Goal: Information Seeking & Learning: Learn about a topic

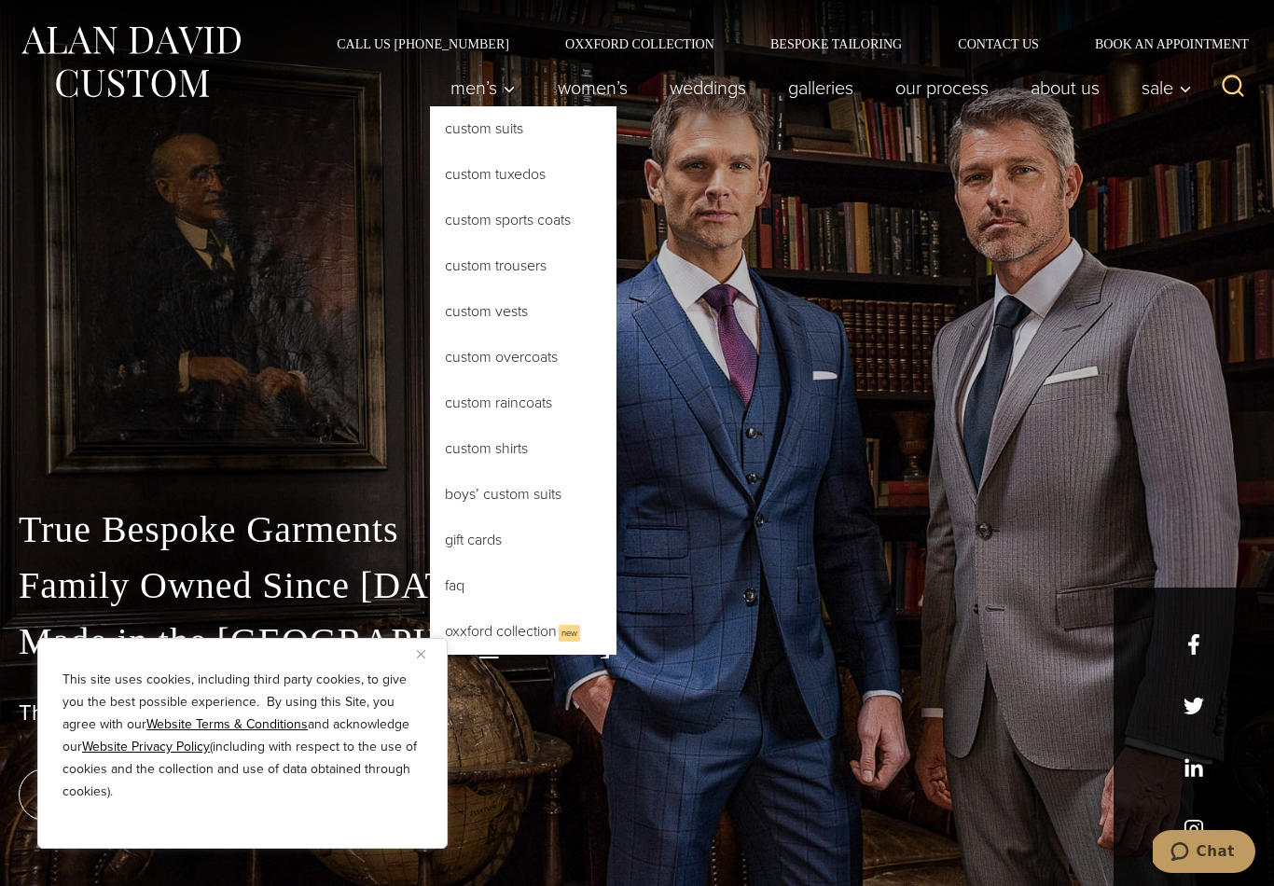
click at [469, 134] on link "Custom Suits" at bounding box center [523, 128] width 187 height 45
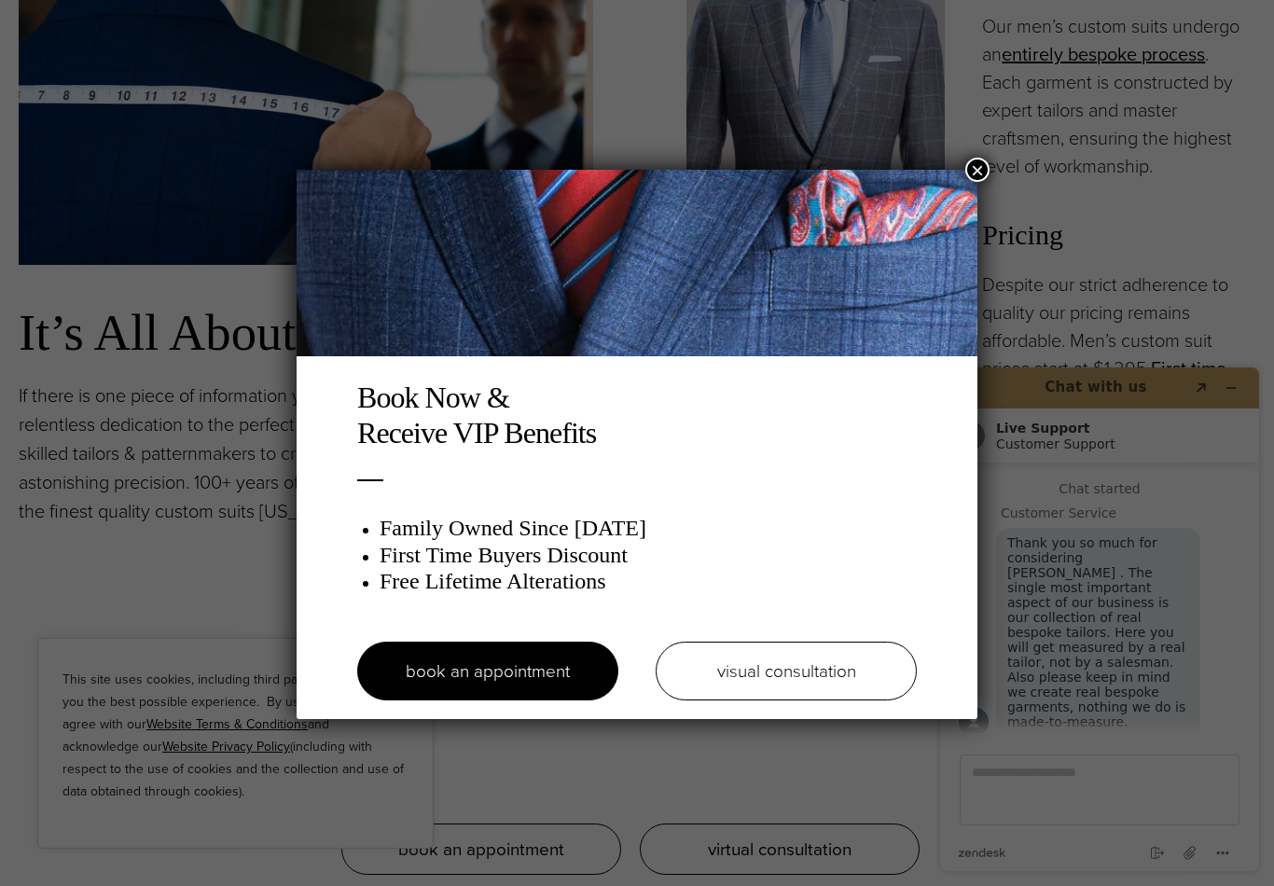
click at [967, 171] on button "×" at bounding box center [977, 170] width 24 height 24
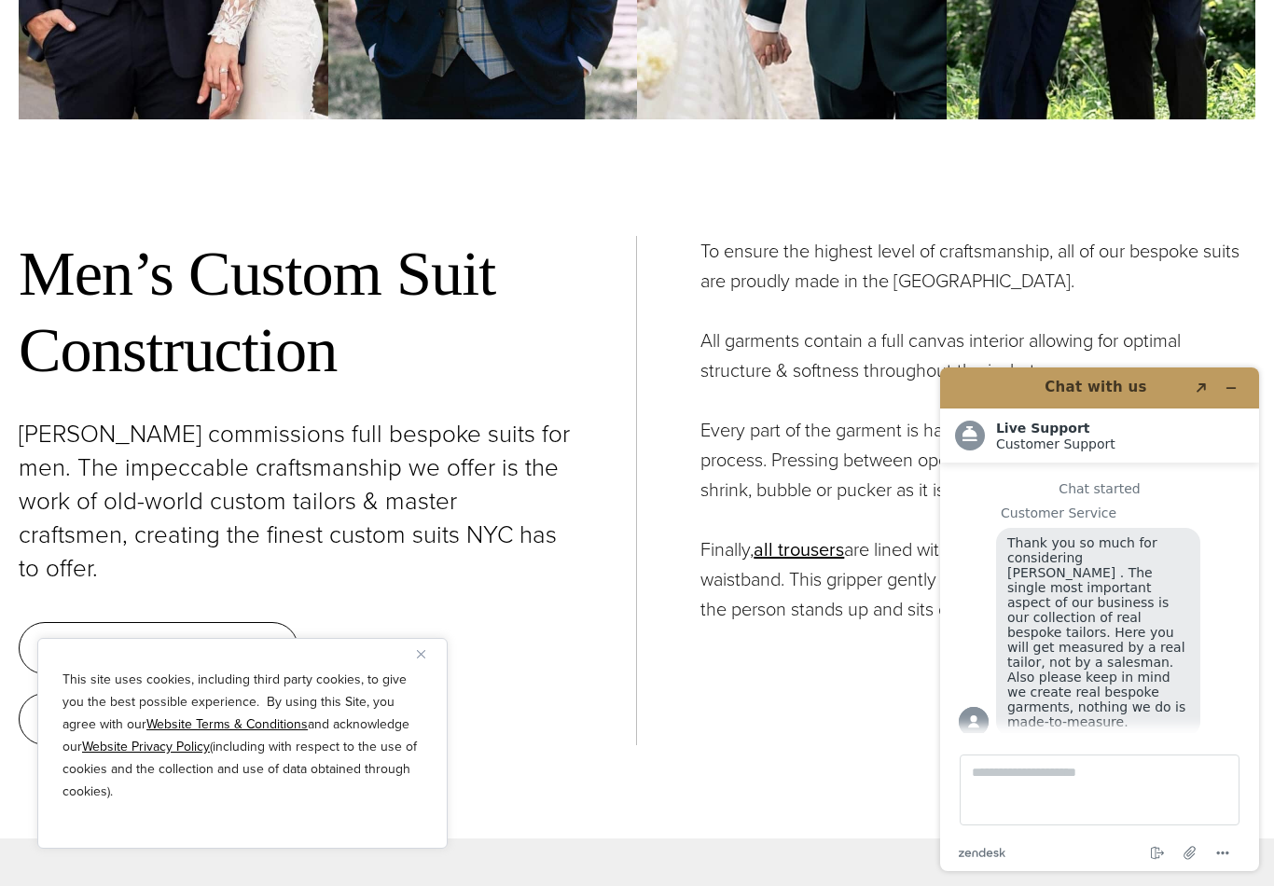
scroll to position [6445, 0]
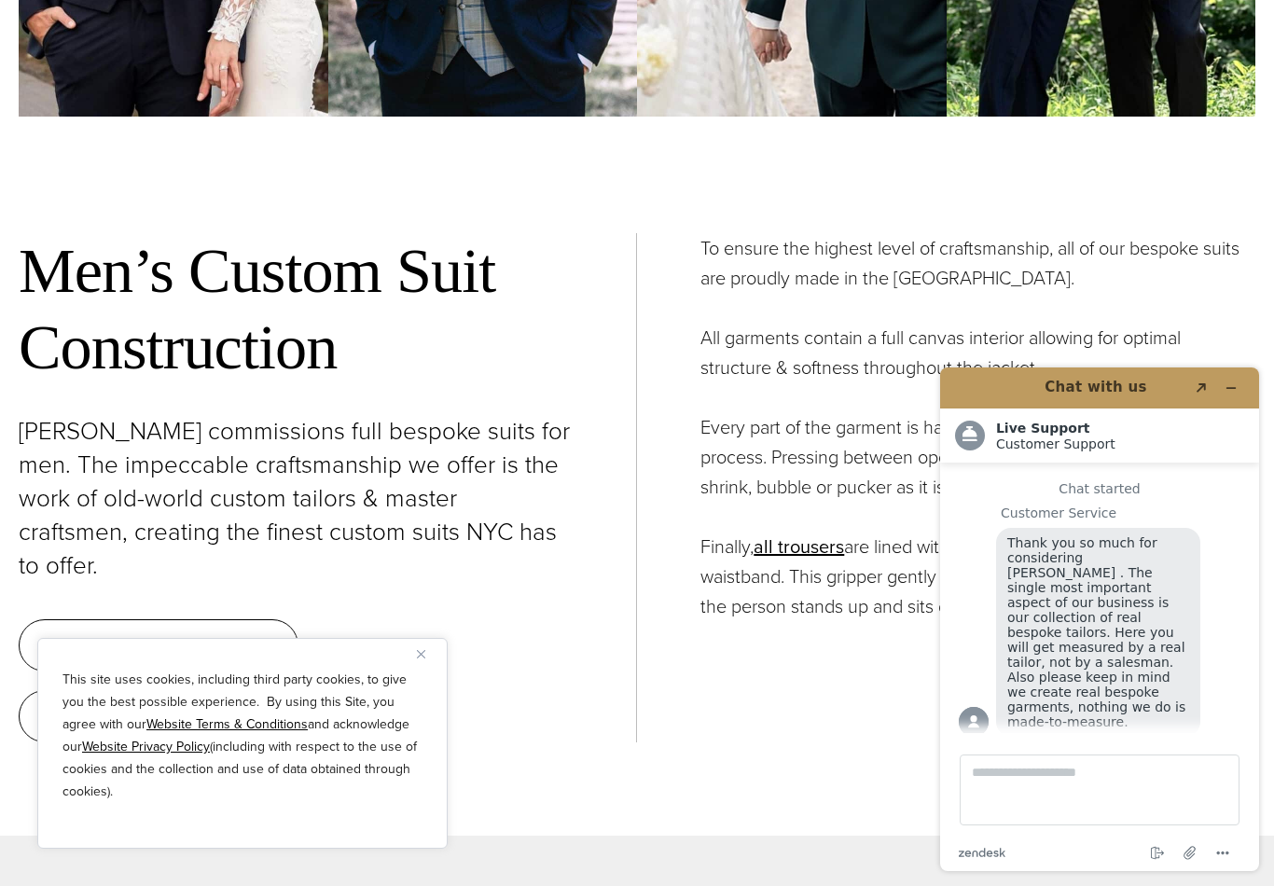
click at [1237, 385] on icon "Minimize widget" at bounding box center [1230, 387] width 13 height 13
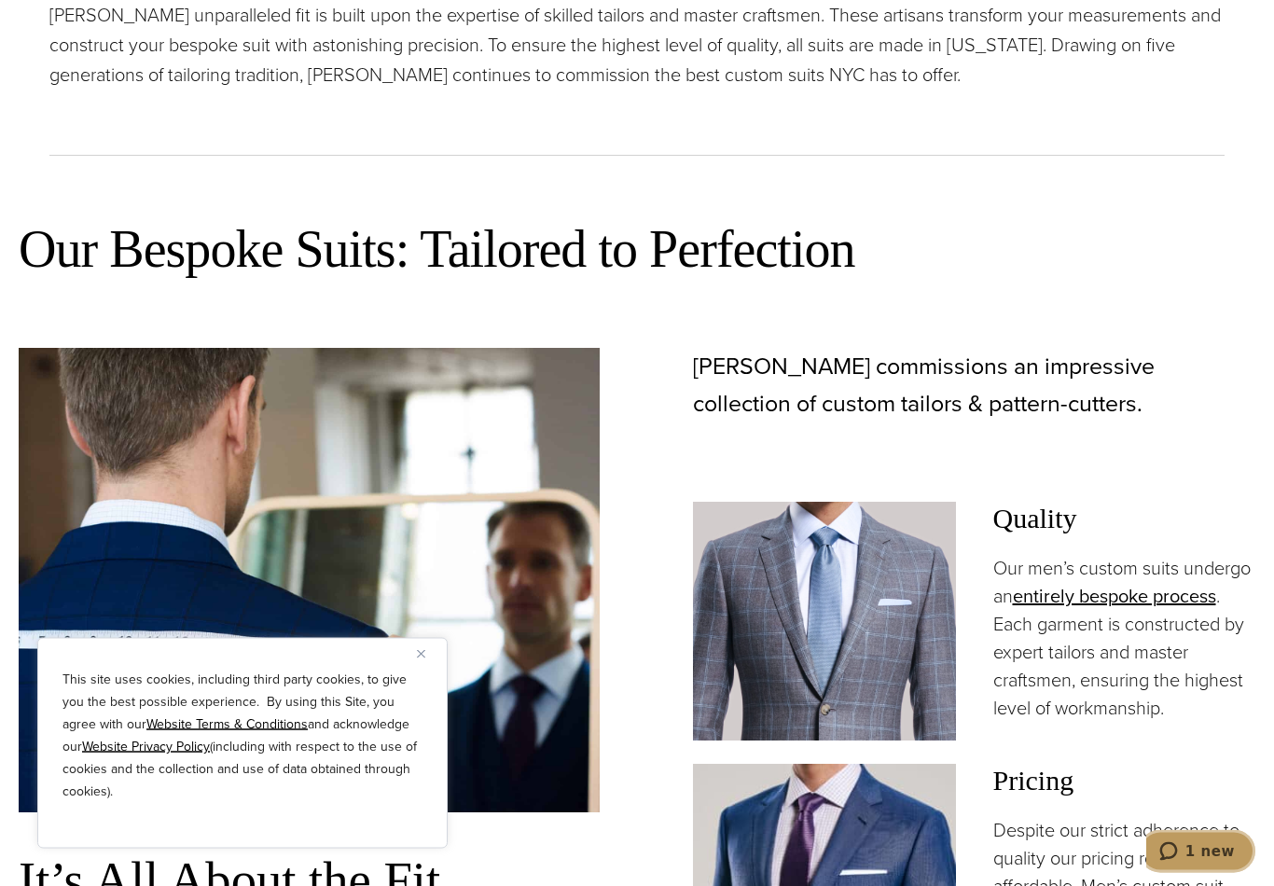
scroll to position [0, 0]
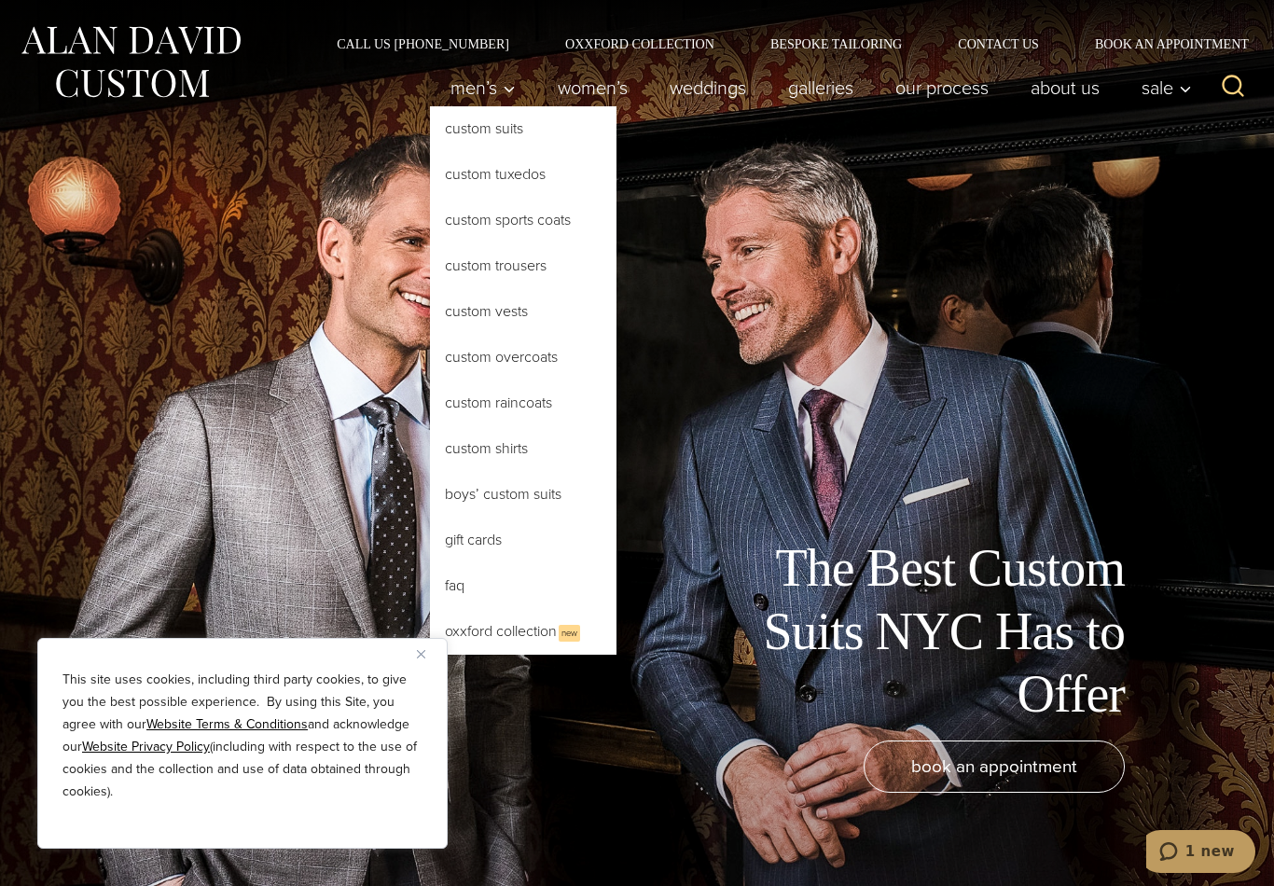
click at [487, 461] on link "Custom Shirts" at bounding box center [523, 448] width 187 height 45
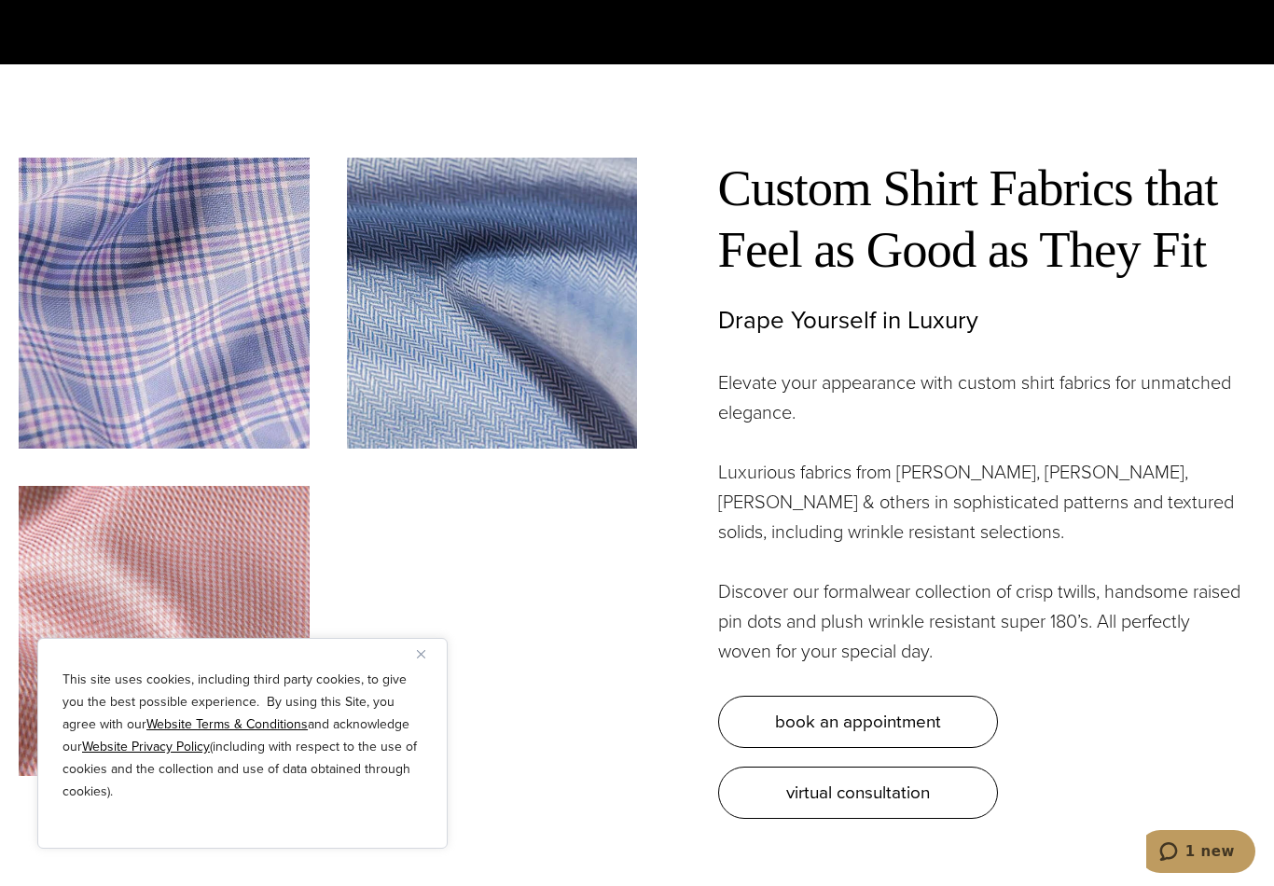
scroll to position [4943, 0]
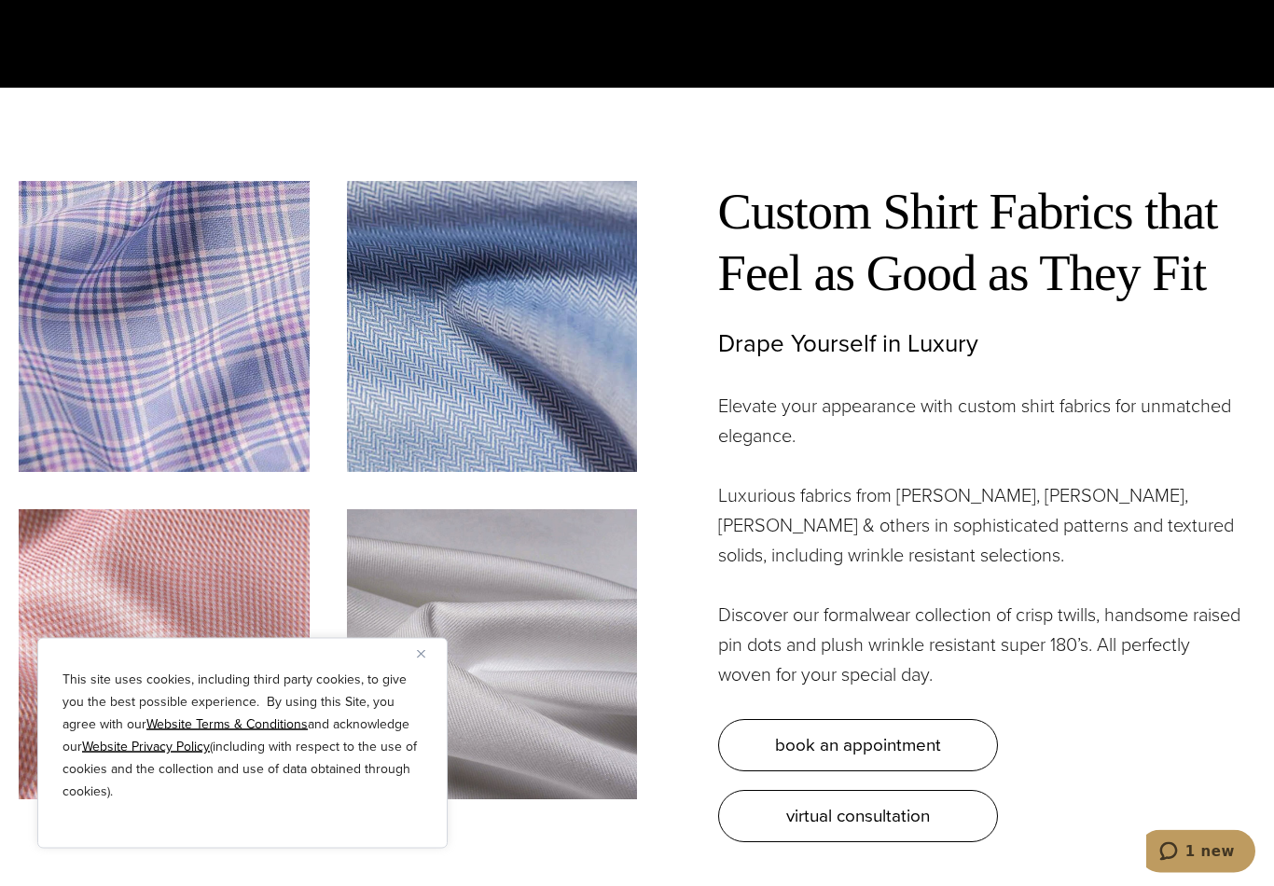
click at [450, 421] on img at bounding box center [492, 327] width 291 height 291
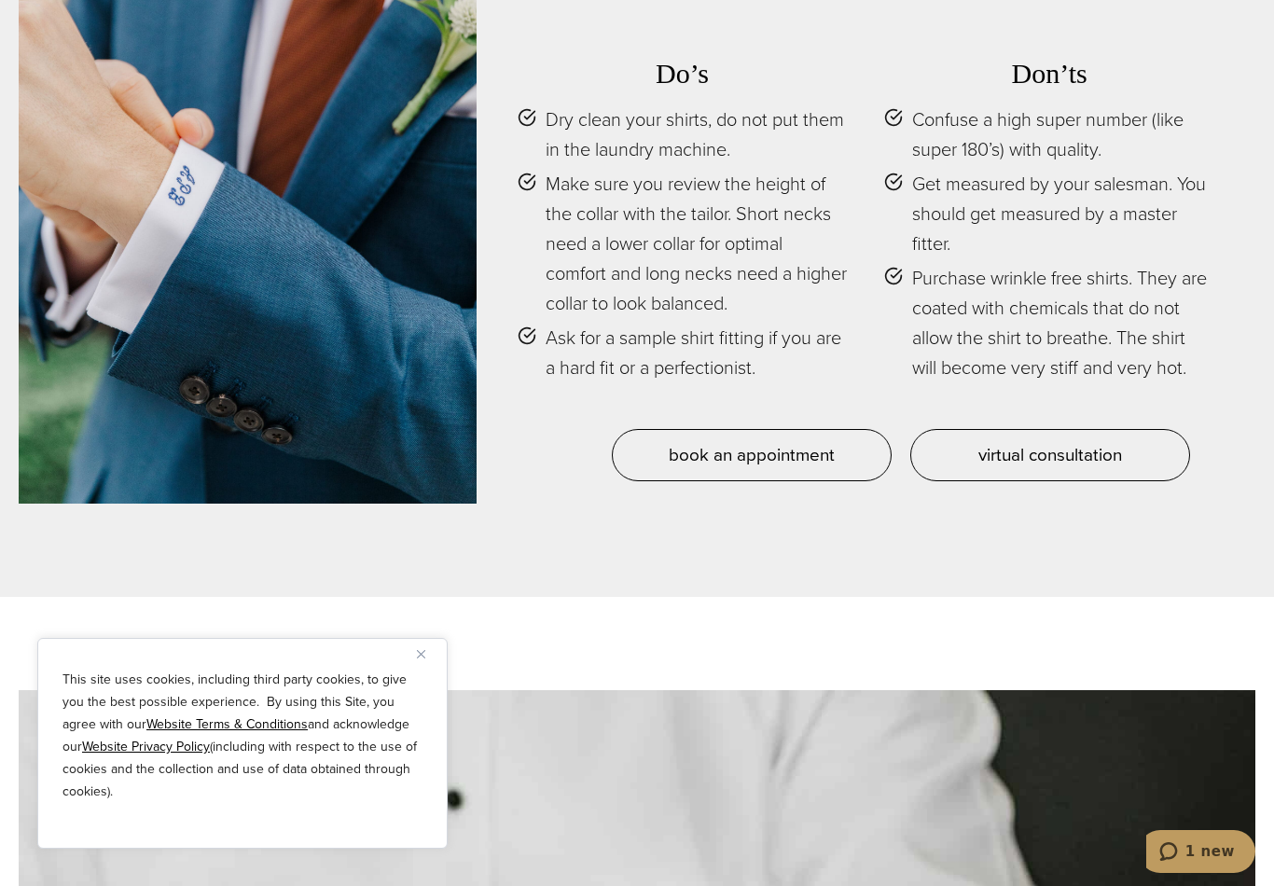
scroll to position [8222, 0]
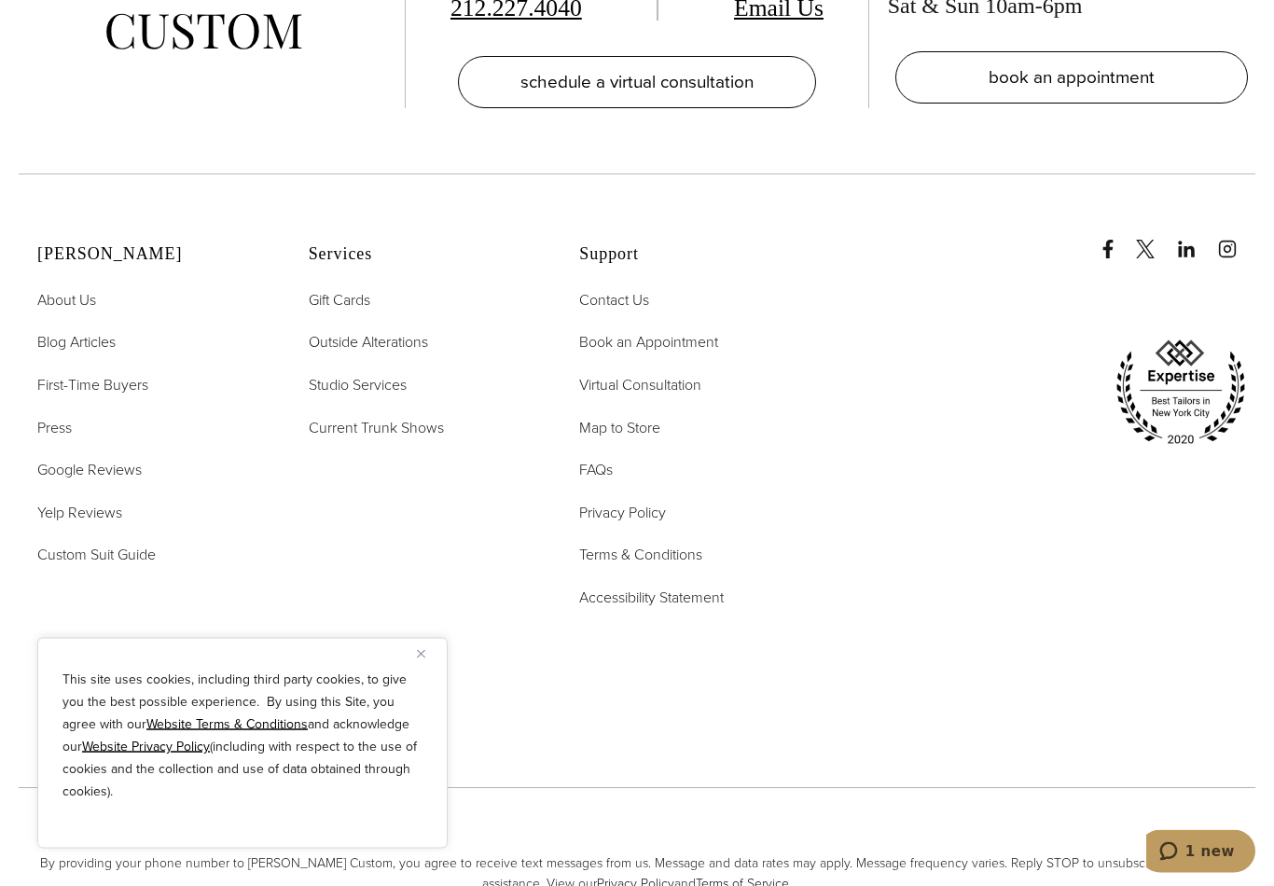
scroll to position [11242, 0]
click at [116, 565] on span "Custom Suit Guide" at bounding box center [96, 554] width 118 height 21
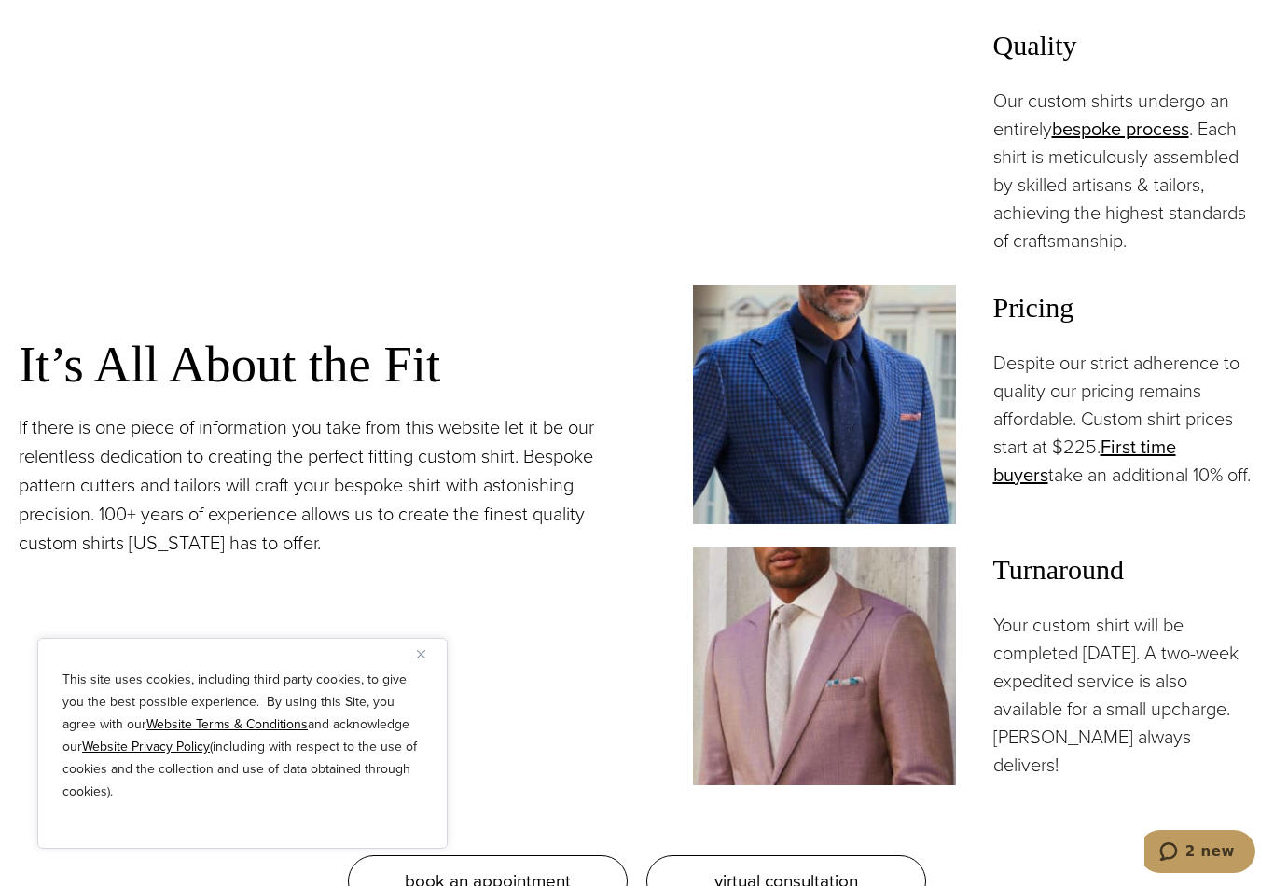
scroll to position [1534, 0]
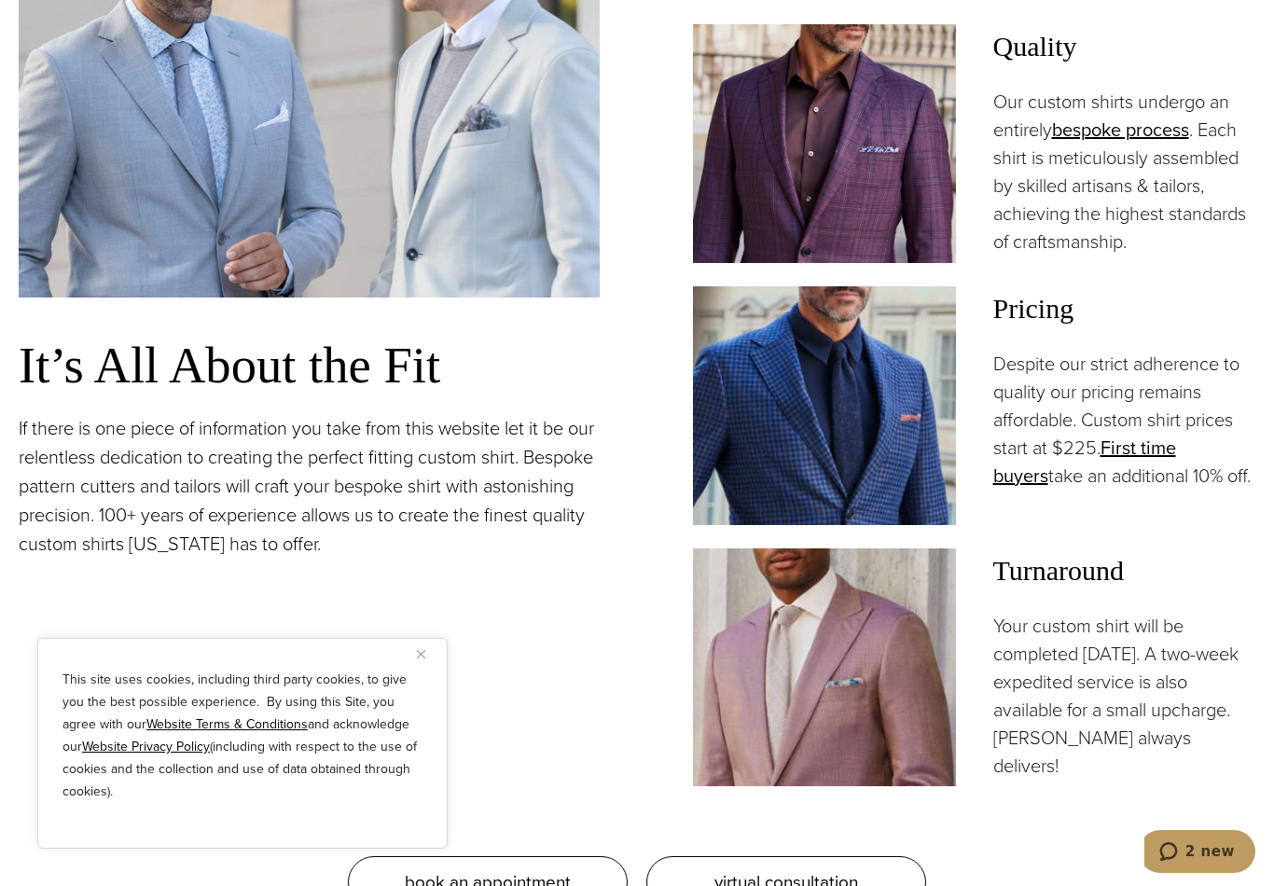
click at [1176, 482] on link "First time buyers" at bounding box center [1084, 462] width 183 height 56
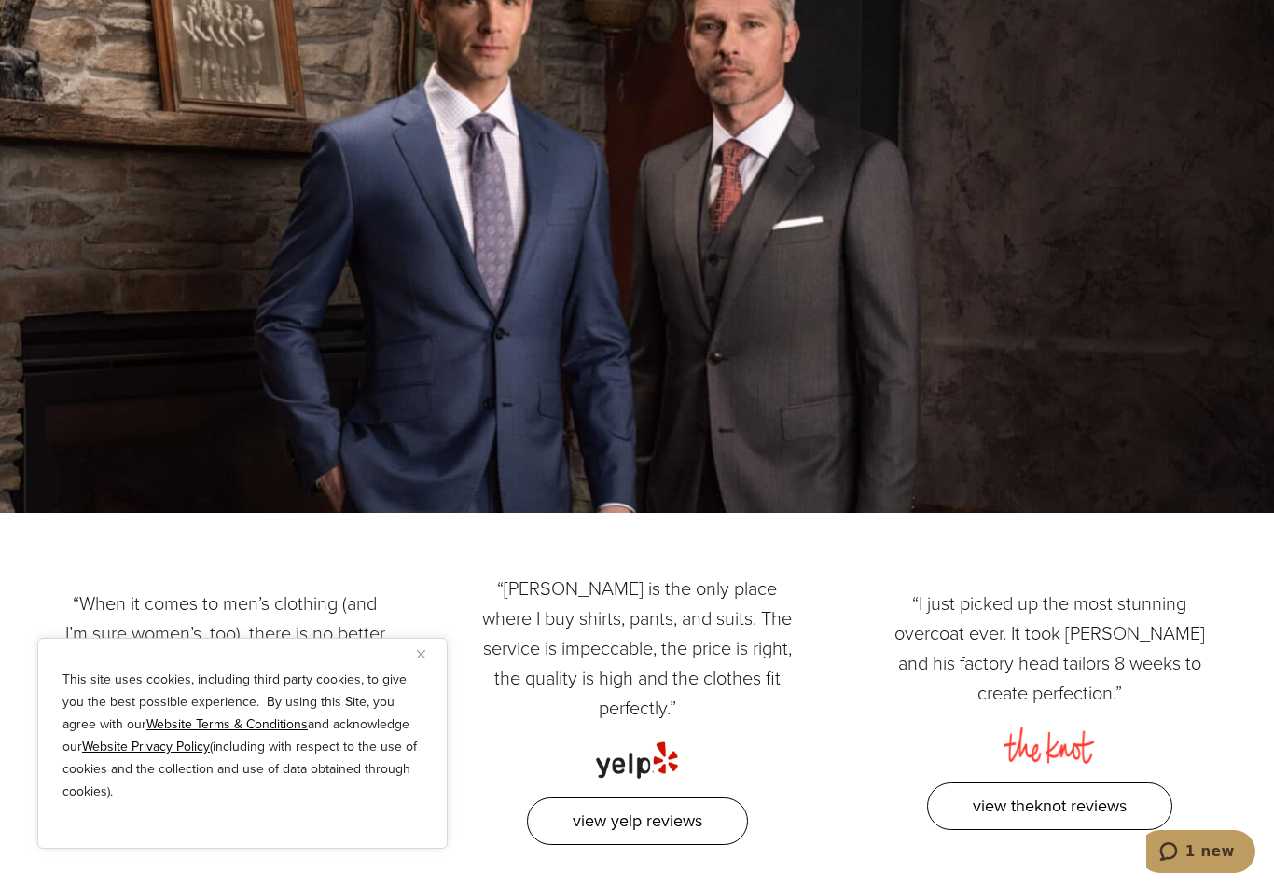
scroll to position [4874, 0]
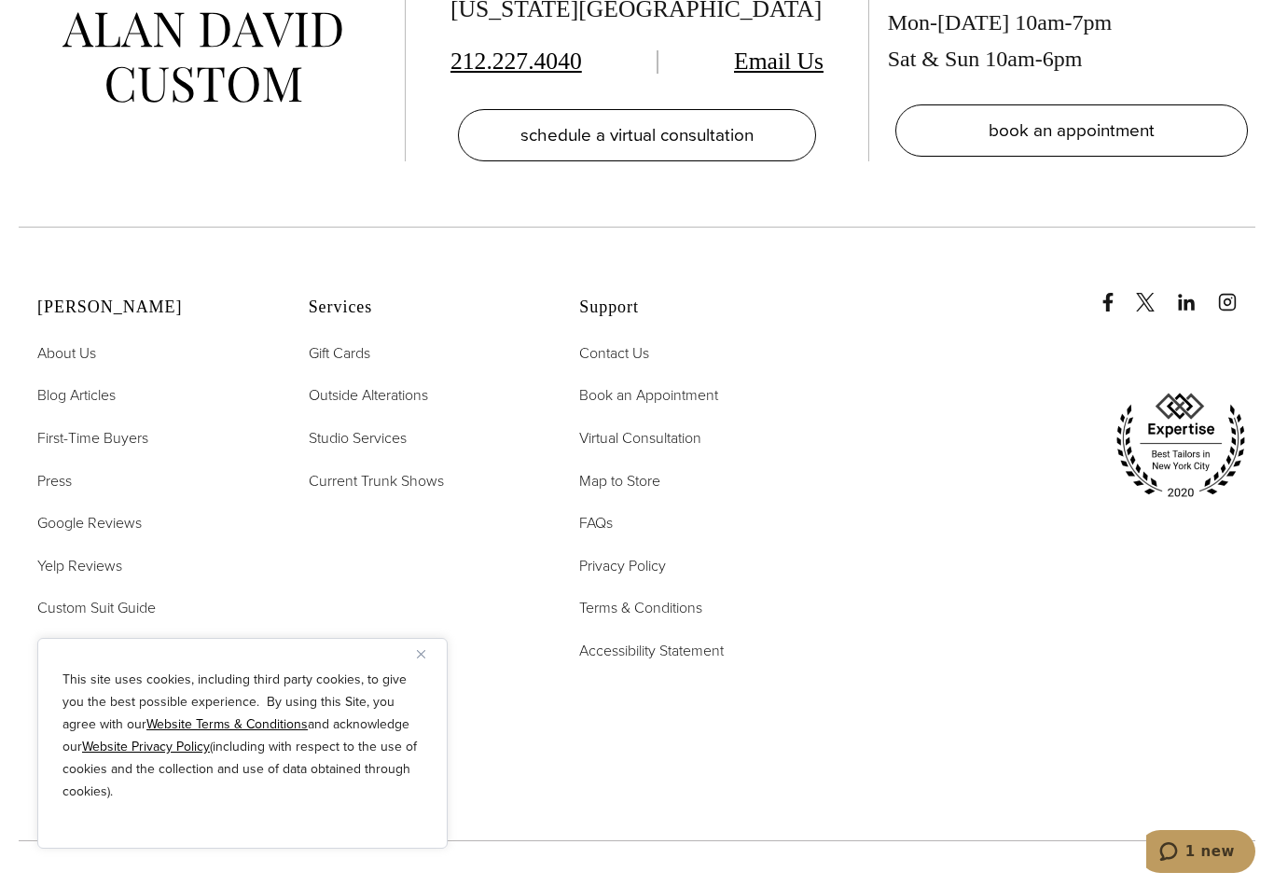
scroll to position [4591, 0]
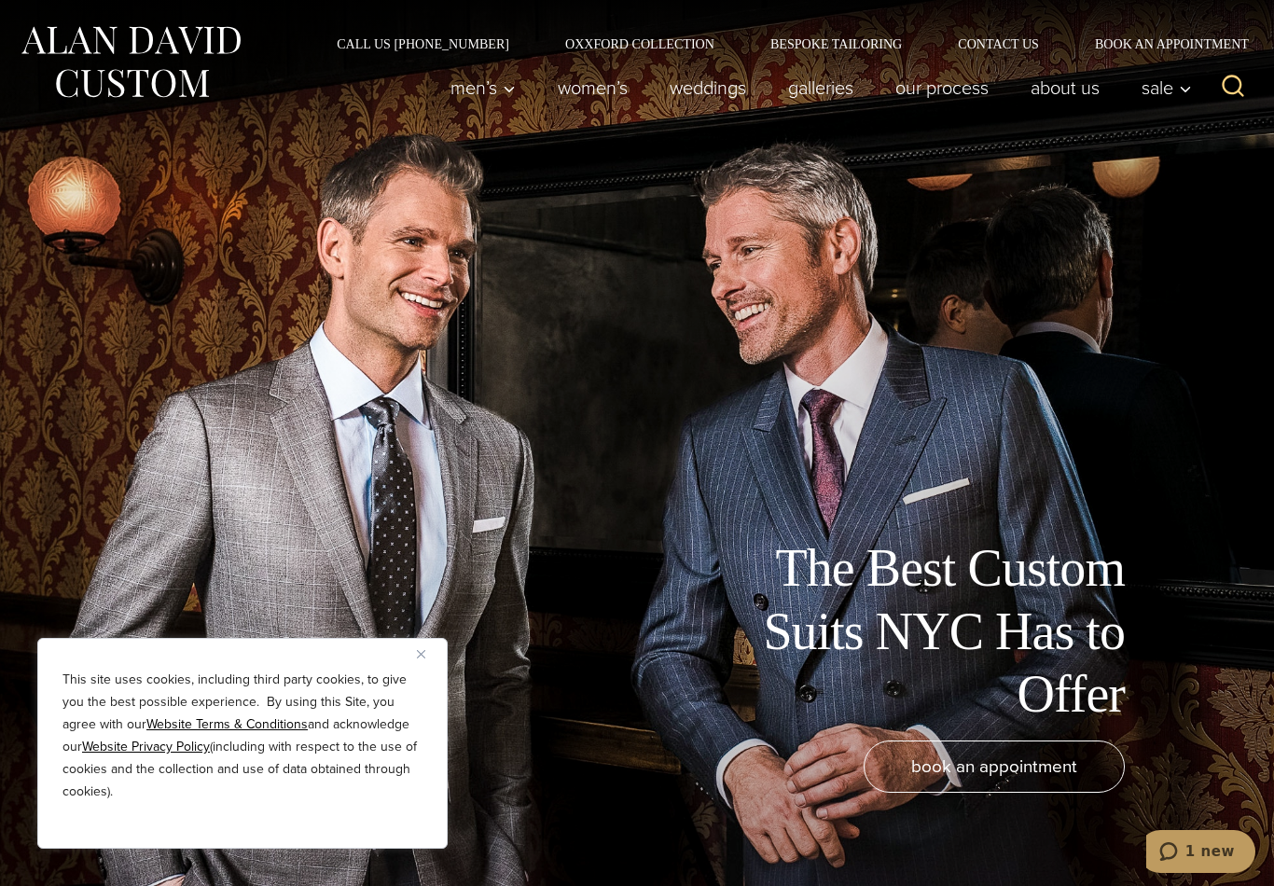
click at [616, 49] on link "Oxxford Collection" at bounding box center [639, 43] width 205 height 13
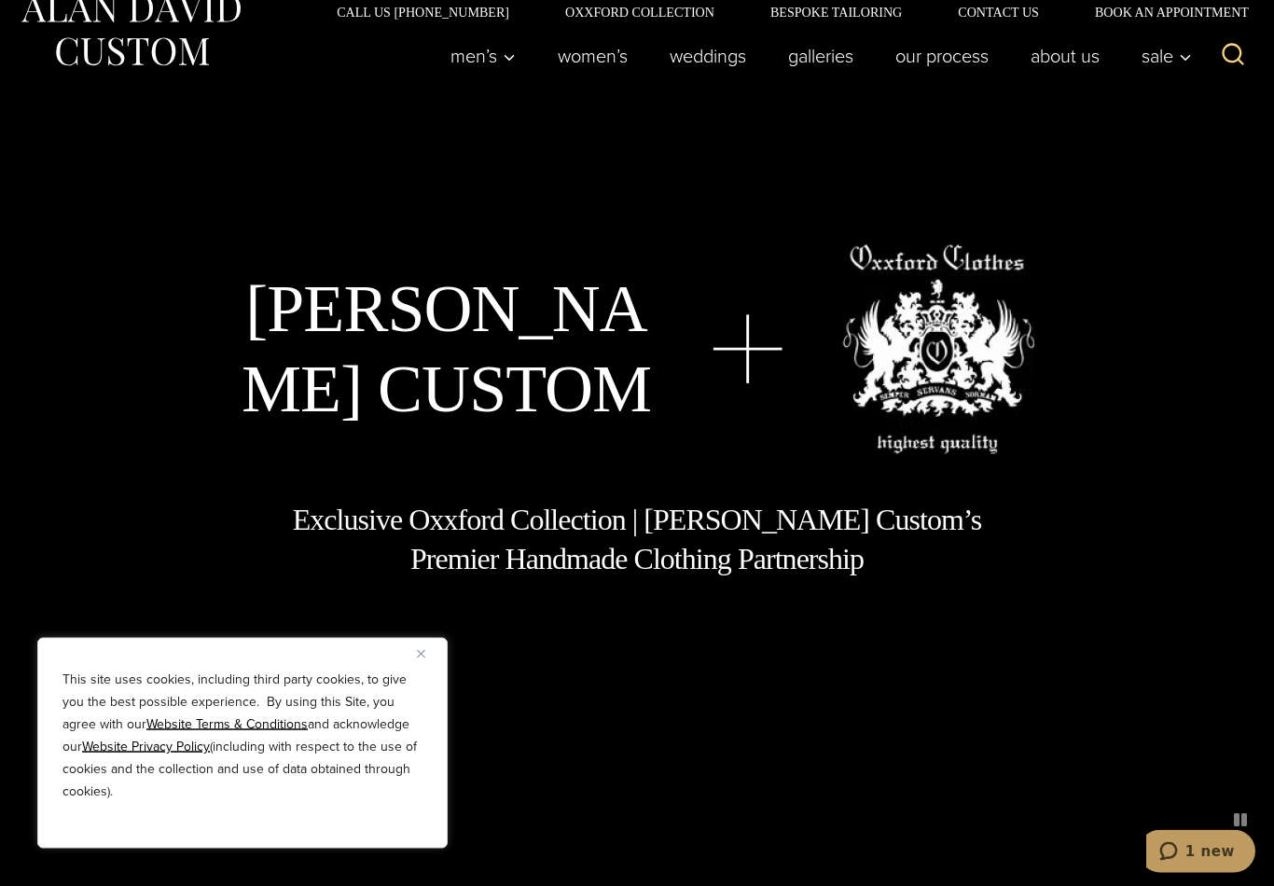
scroll to position [18, 0]
